Goal: Task Accomplishment & Management: Use online tool/utility

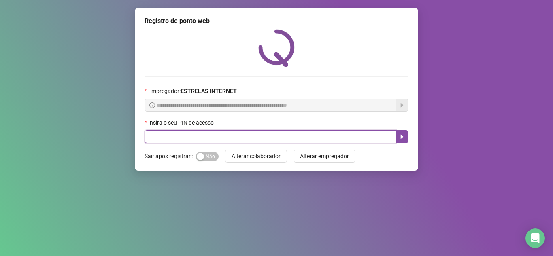
click at [290, 139] on input "text" at bounding box center [270, 136] width 251 height 13
type input "*"
type input "*****"
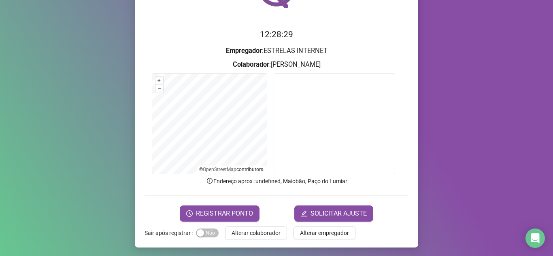
scroll to position [60, 0]
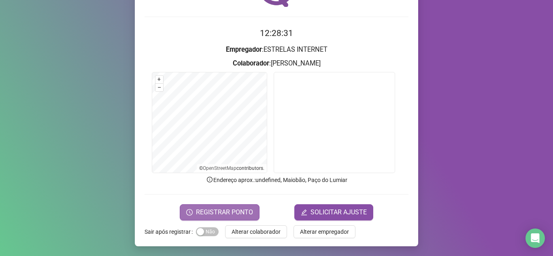
click at [245, 206] on button "REGISTRAR PONTO" at bounding box center [220, 212] width 80 height 16
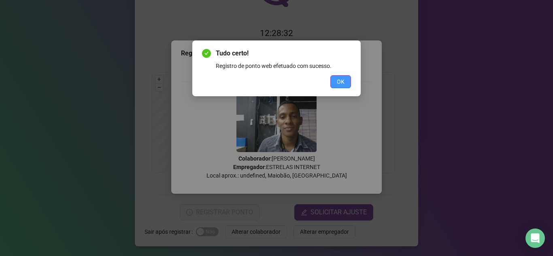
click at [336, 82] on button "OK" at bounding box center [340, 81] width 21 height 13
